Goal: Transaction & Acquisition: Purchase product/service

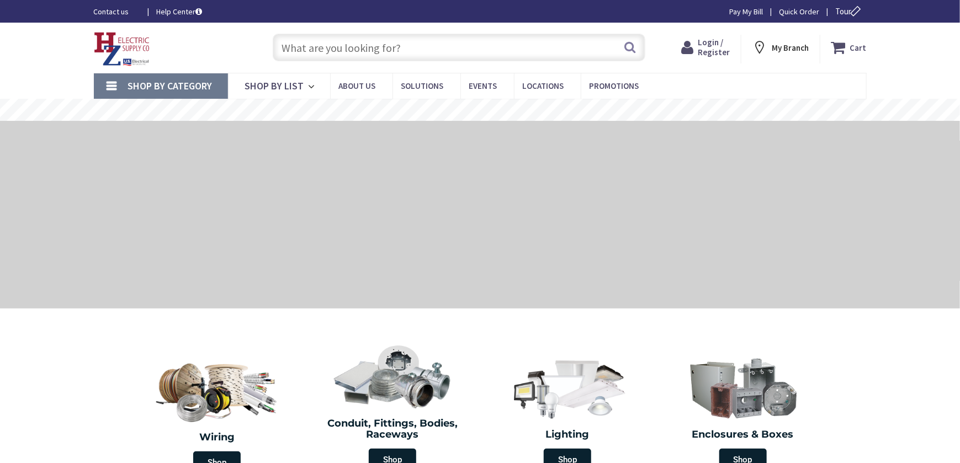
click at [295, 44] on input "text" at bounding box center [459, 48] width 373 height 28
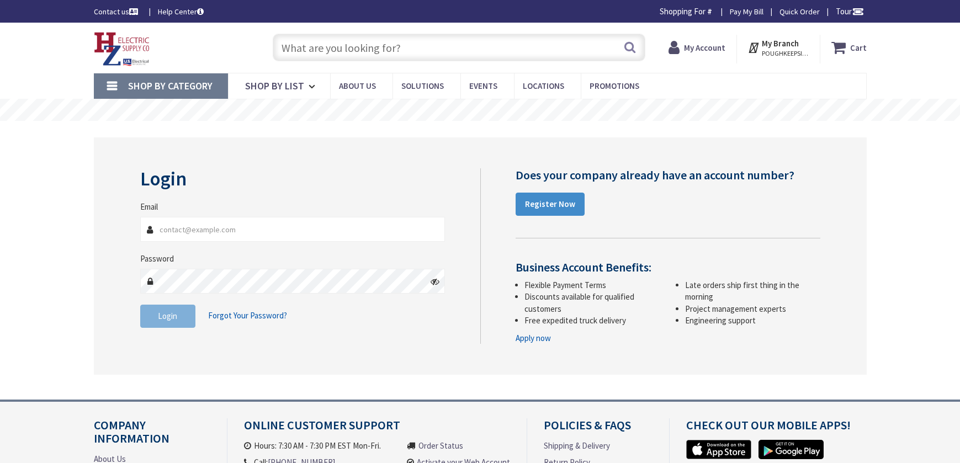
type input "[PERSON_NAME][EMAIL_ADDRESS][DOMAIN_NAME]"
click at [170, 312] on span "Login" at bounding box center [167, 316] width 19 height 10
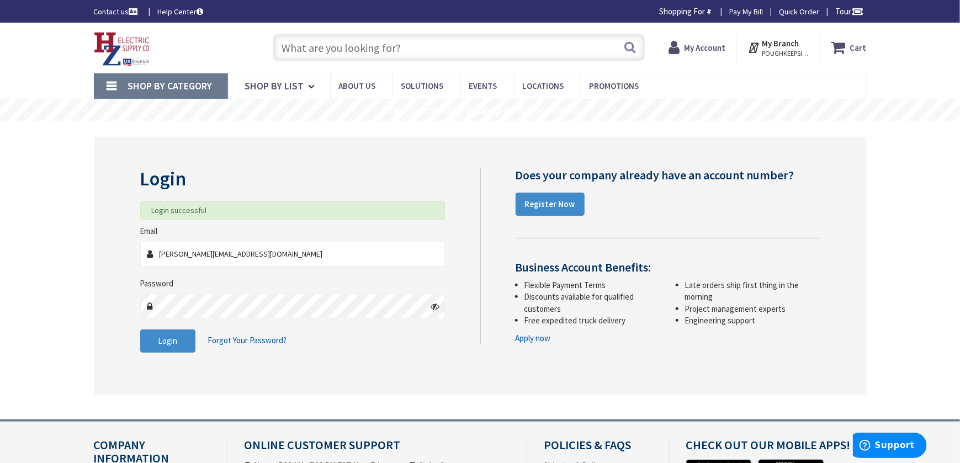
click at [295, 49] on input "text" at bounding box center [459, 48] width 373 height 28
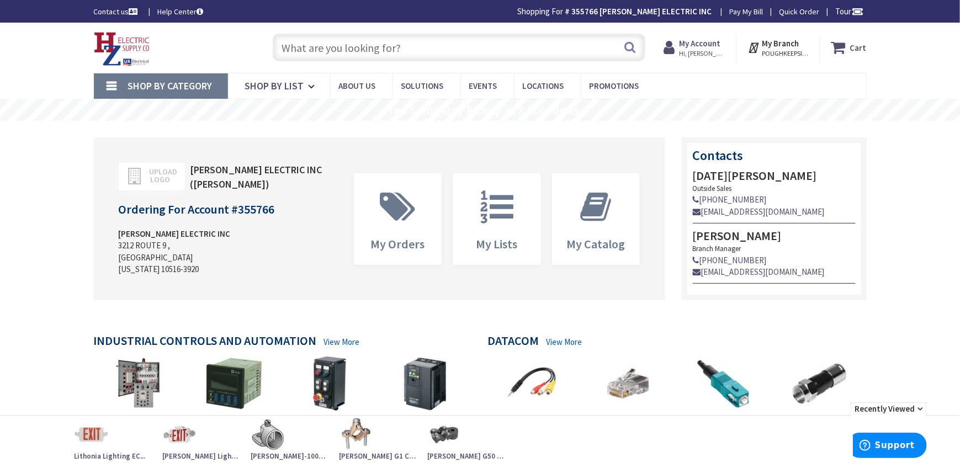
click at [298, 50] on input "text" at bounding box center [459, 48] width 373 height 28
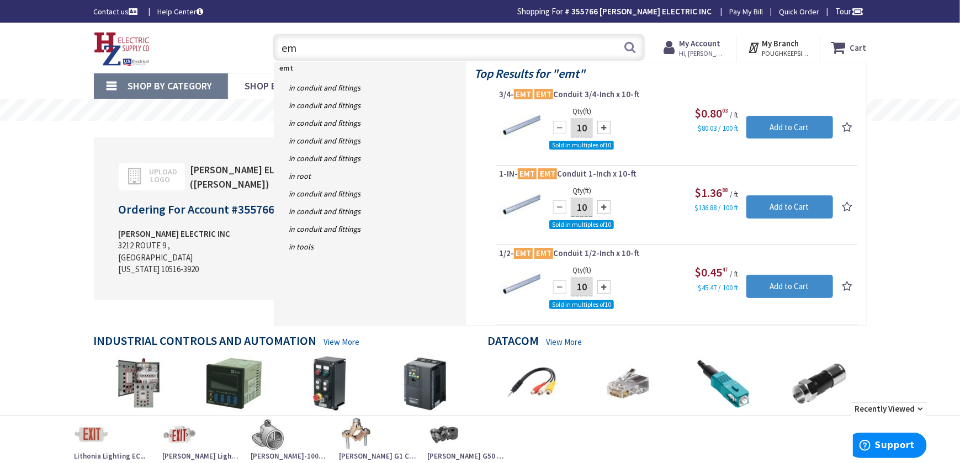
type input "e"
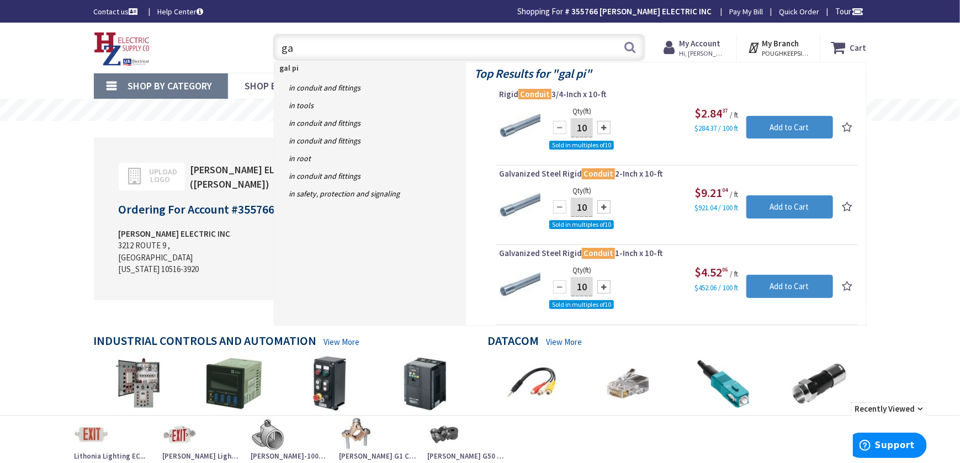
type input "g"
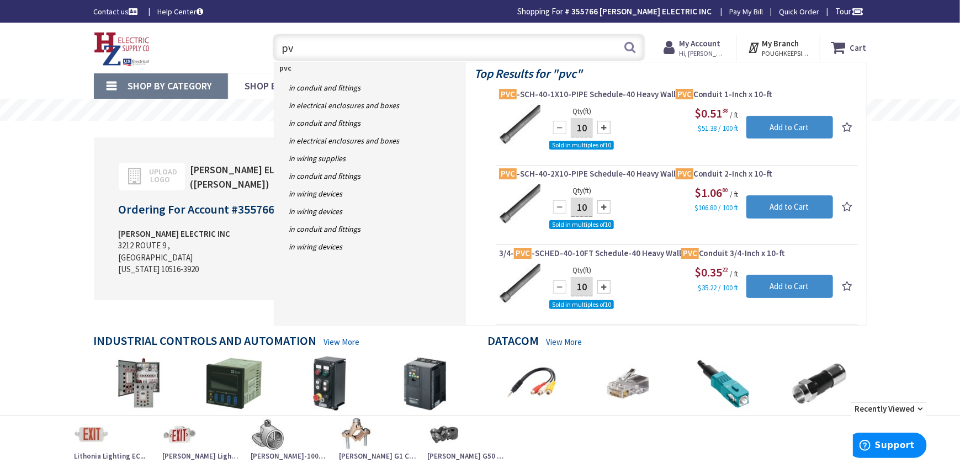
type input "p"
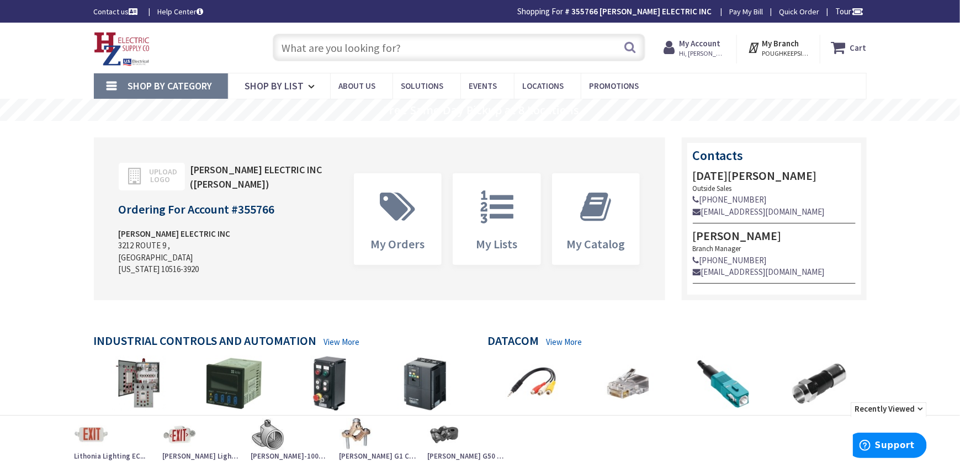
click at [162, 77] on link "Shop By Category" at bounding box center [161, 85] width 134 height 25
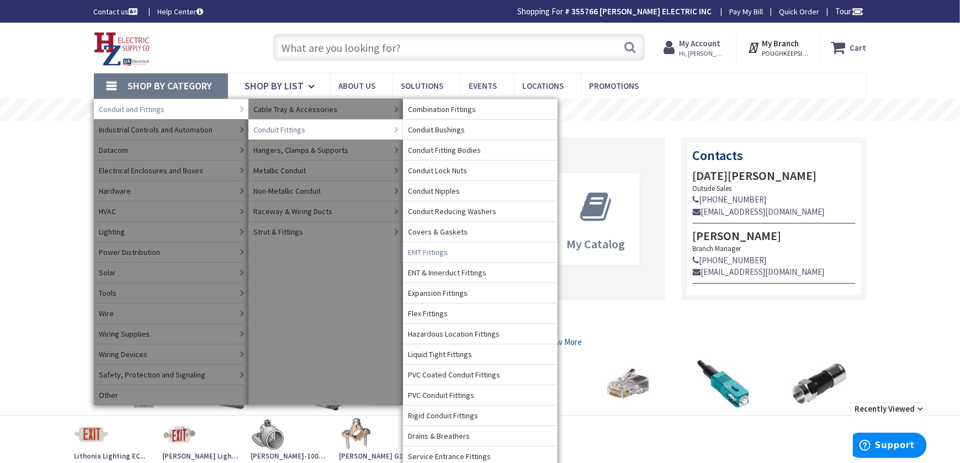
click at [427, 250] on span "EMT Fittings" at bounding box center [429, 252] width 40 height 11
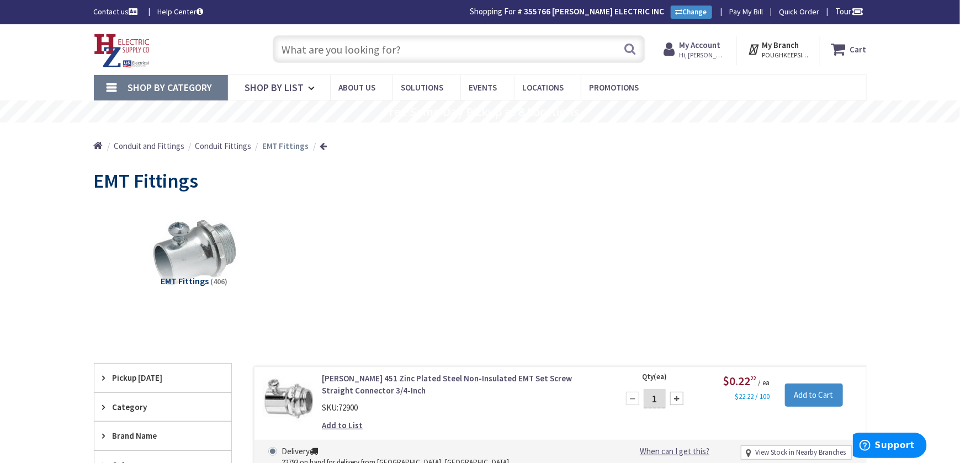
click at [176, 82] on span "Shop By Category" at bounding box center [170, 87] width 84 height 13
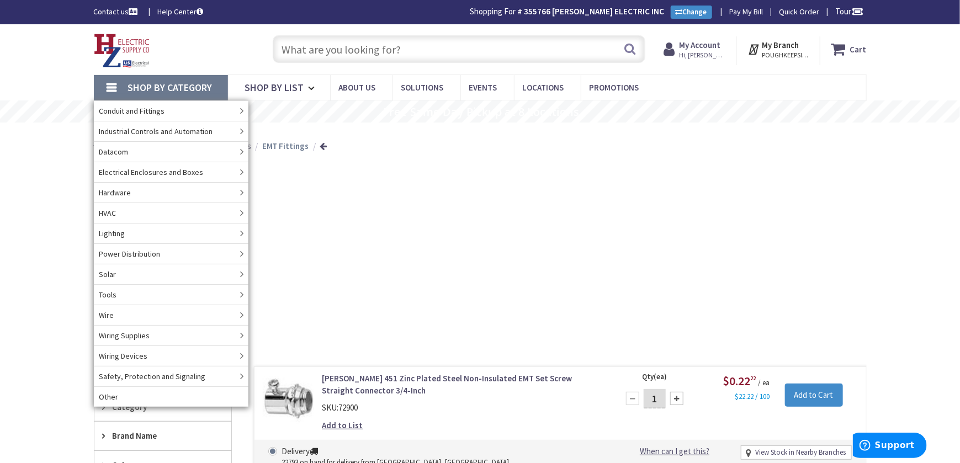
click at [165, 86] on span "Shop By Category" at bounding box center [170, 87] width 84 height 13
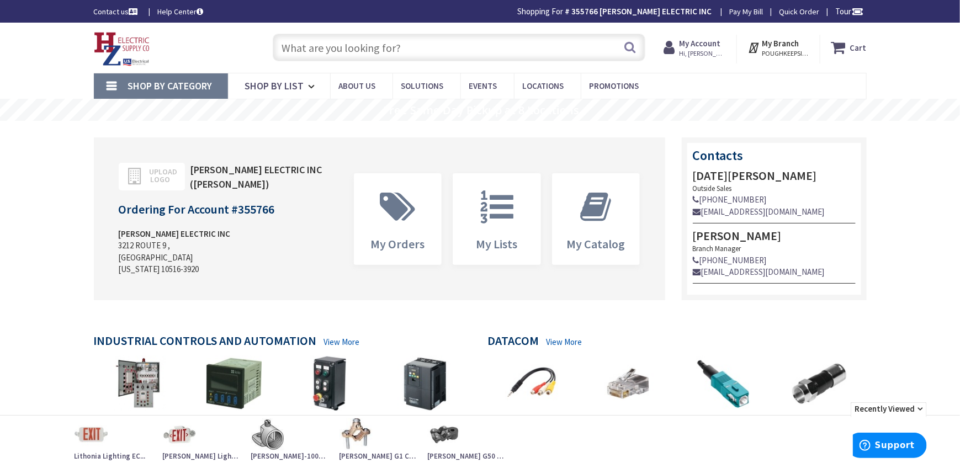
click at [124, 82] on link "Shop By Category" at bounding box center [161, 85] width 134 height 25
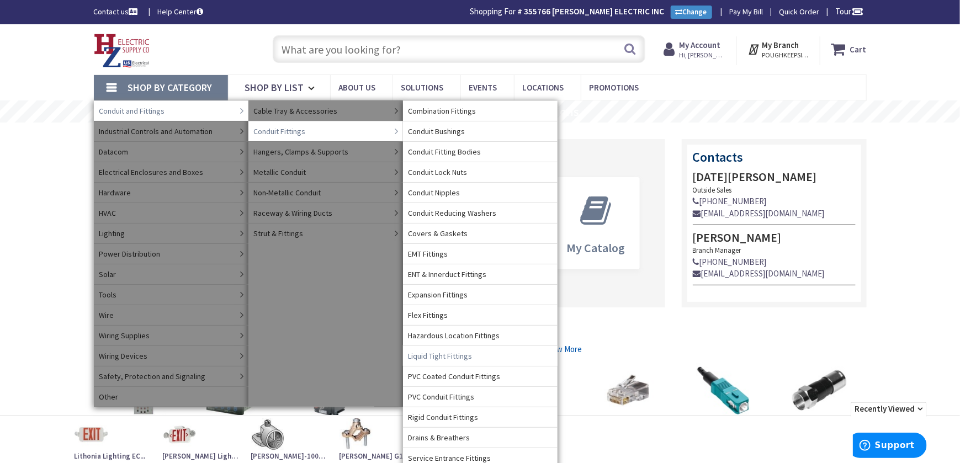
click at [467, 355] on span "Liquid Tight Fittings" at bounding box center [441, 356] width 64 height 11
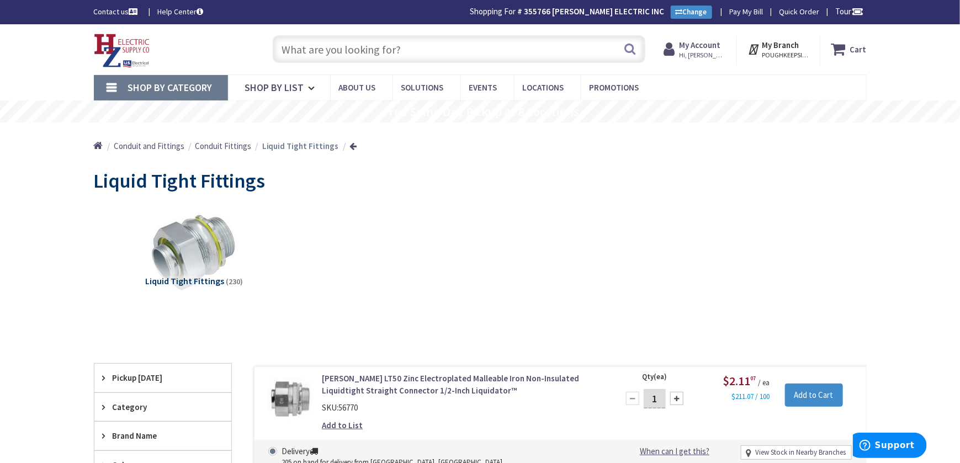
click at [174, 85] on span "Shop By Category" at bounding box center [170, 87] width 84 height 13
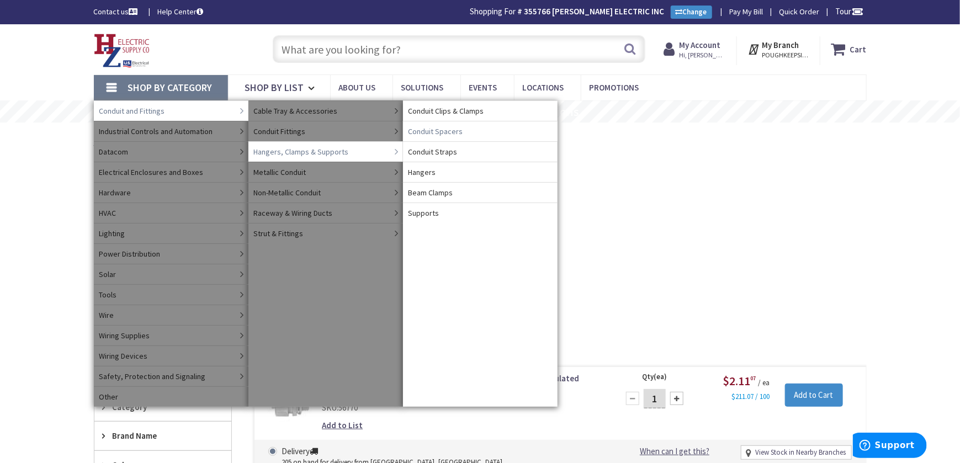
click at [433, 131] on span "Conduit Spacers" at bounding box center [436, 131] width 55 height 11
click at [416, 151] on span "Conduit Straps" at bounding box center [433, 151] width 49 height 11
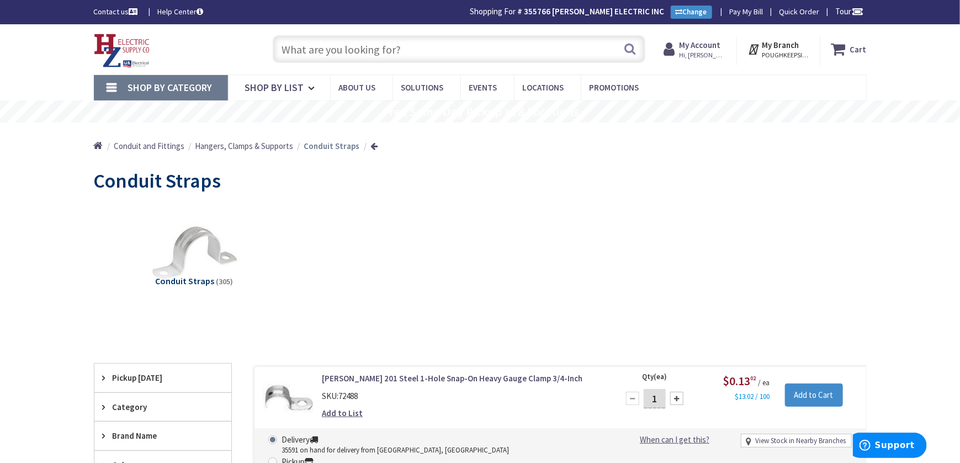
scroll to position [202, 0]
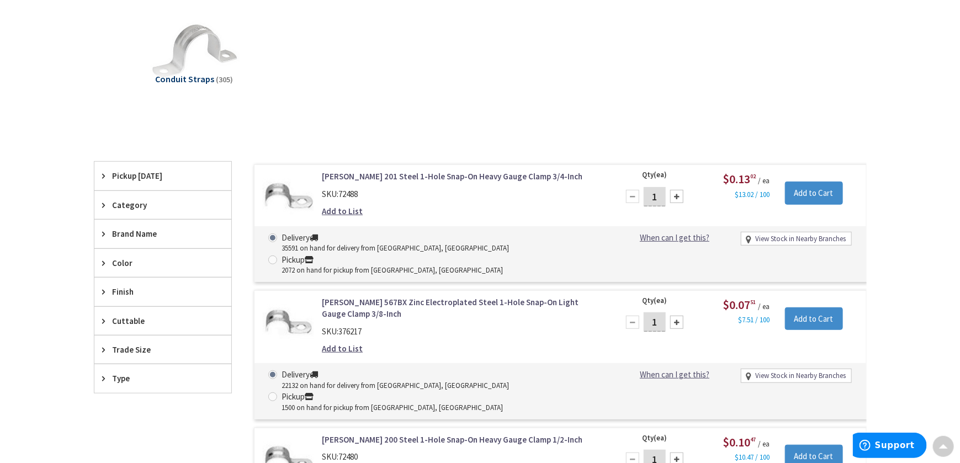
click at [141, 347] on span "Trade Size" at bounding box center [158, 350] width 90 height 12
click at [140, 384] on span "3/4 Inch" at bounding box center [162, 390] width 137 height 19
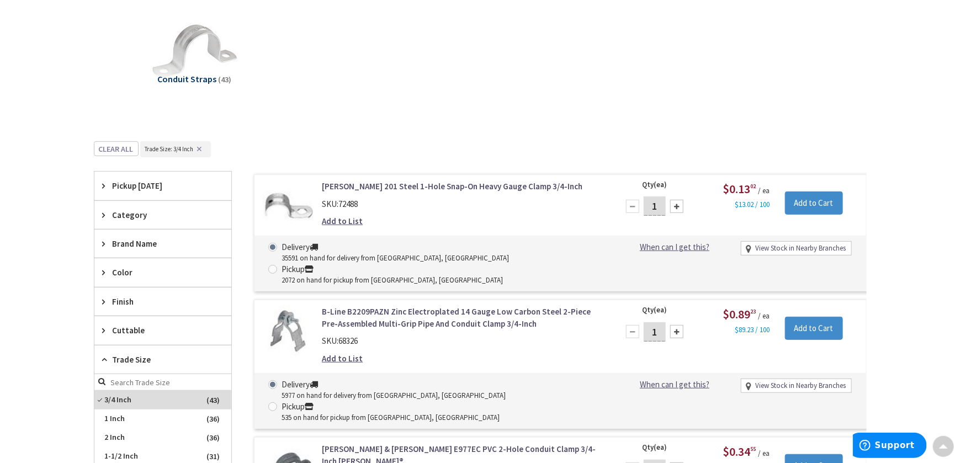
scroll to position [0, 0]
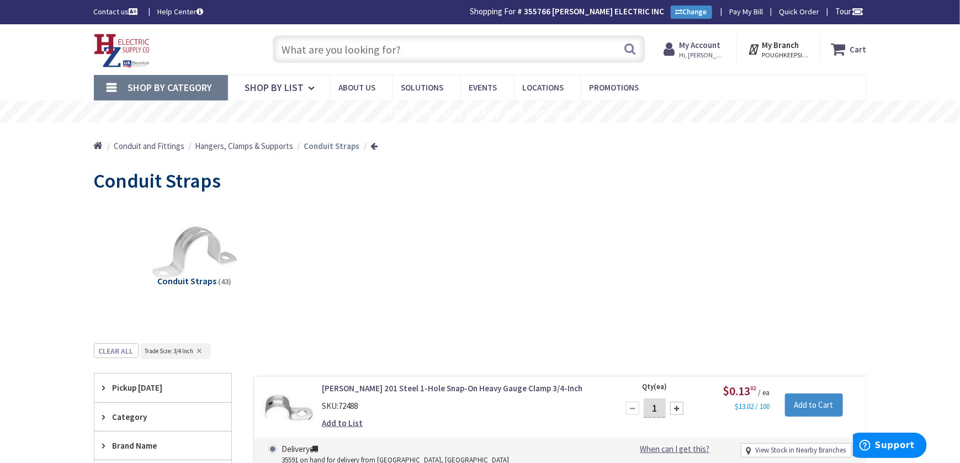
click at [319, 41] on input "text" at bounding box center [459, 49] width 373 height 28
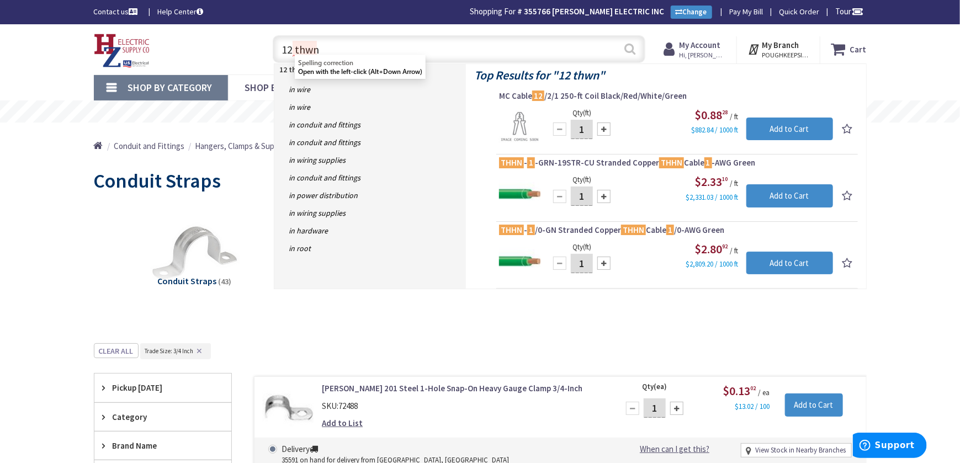
type input "12 thwn"
click at [627, 47] on button "Search" at bounding box center [630, 48] width 14 height 25
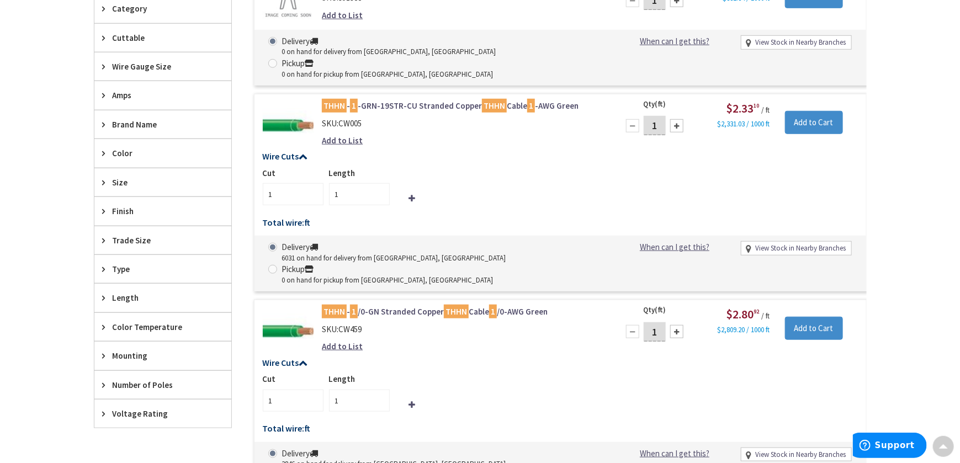
click at [120, 238] on span "Trade Size" at bounding box center [158, 241] width 90 height 12
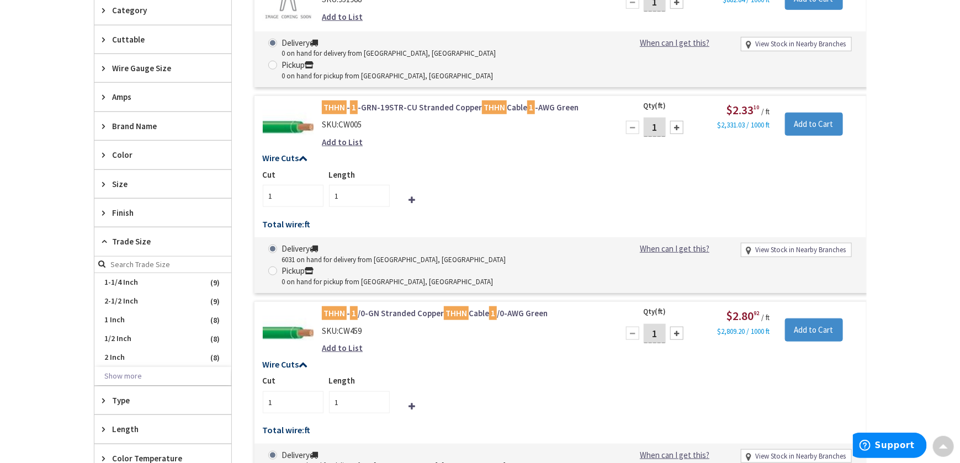
scroll to position [406, 0]
click at [150, 72] on div "Wire Gauge Size" at bounding box center [162, 67] width 137 height 28
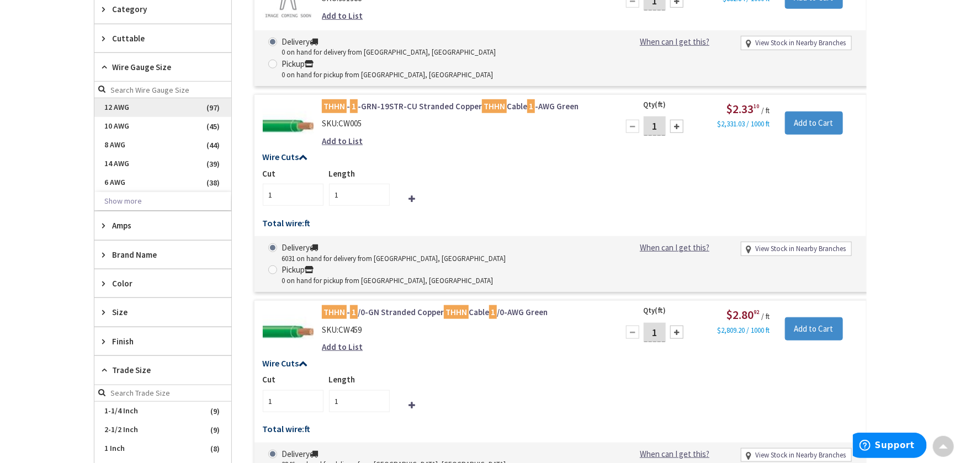
click at [134, 108] on span "12 AWG" at bounding box center [162, 107] width 137 height 19
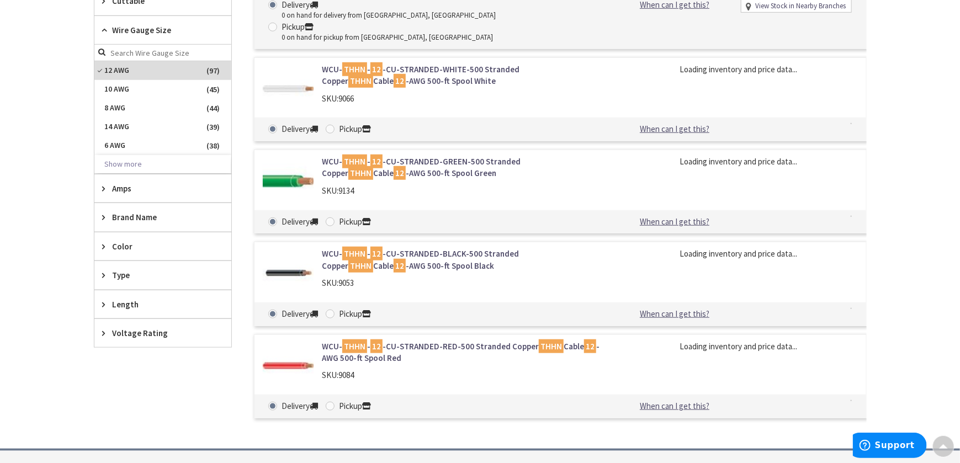
scroll to position [368, 0]
